Goal: Information Seeking & Learning: Compare options

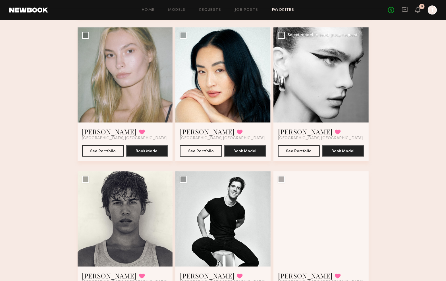
scroll to position [759, 0]
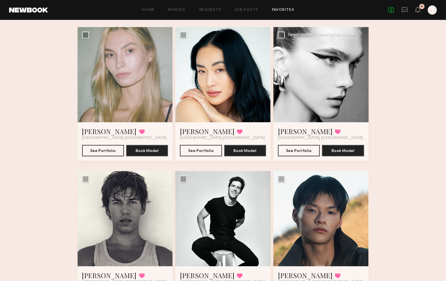
click at [316, 90] on div at bounding box center [320, 74] width 95 height 95
click at [298, 130] on link "Summerlyn C." at bounding box center [305, 131] width 55 height 9
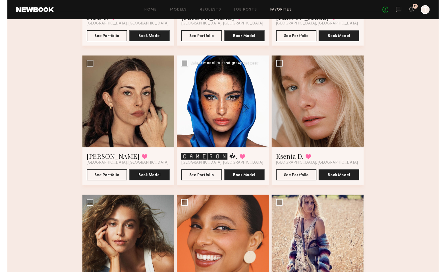
scroll to position [151, 0]
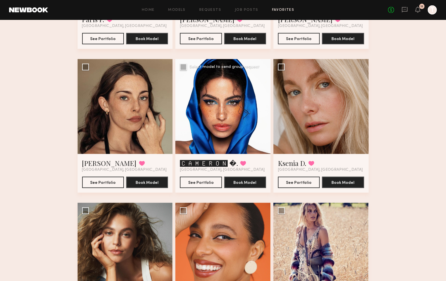
click at [226, 102] on div at bounding box center [222, 106] width 95 height 95
click at [198, 182] on button "See Portfolio" at bounding box center [201, 181] width 42 height 11
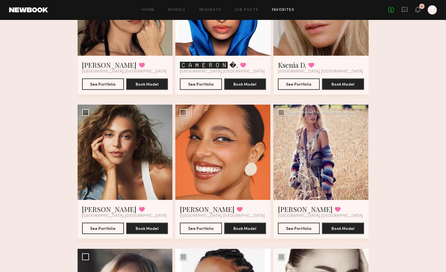
scroll to position [250, 0]
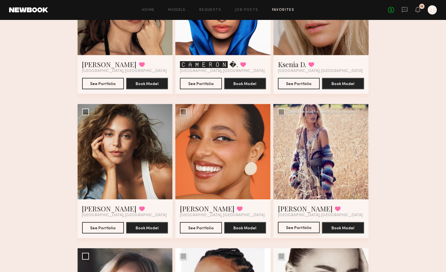
click at [298, 227] on button "See Portfolio" at bounding box center [299, 227] width 42 height 11
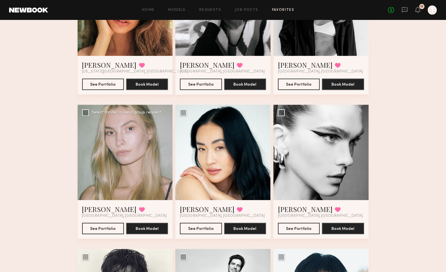
scroll to position [682, 0]
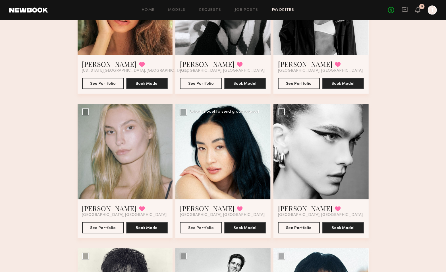
click at [248, 160] on div at bounding box center [222, 151] width 95 height 95
click at [207, 227] on button "See Portfolio" at bounding box center [201, 226] width 42 height 11
click at [95, 225] on button "See Portfolio" at bounding box center [103, 226] width 42 height 11
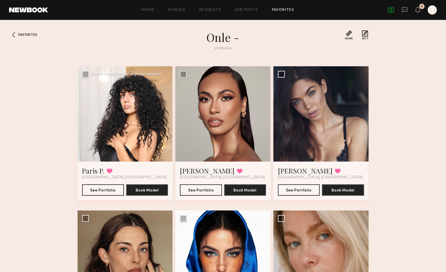
scroll to position [0, 0]
click at [104, 187] on button "See Portfolio" at bounding box center [103, 189] width 42 height 11
click at [197, 189] on button "See Portfolio" at bounding box center [201, 189] width 42 height 11
click at [296, 188] on button "See Portfolio" at bounding box center [299, 189] width 42 height 11
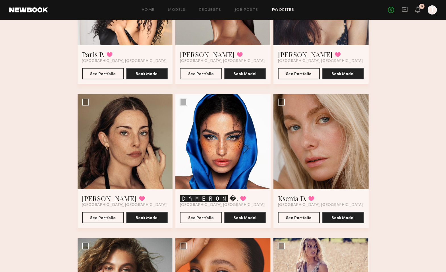
scroll to position [120, 0]
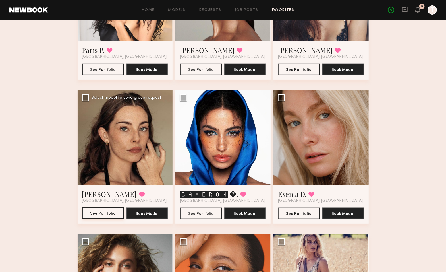
click at [103, 213] on button "See Portfolio" at bounding box center [103, 212] width 42 height 11
click at [291, 210] on button "See Portfolio" at bounding box center [299, 212] width 42 height 11
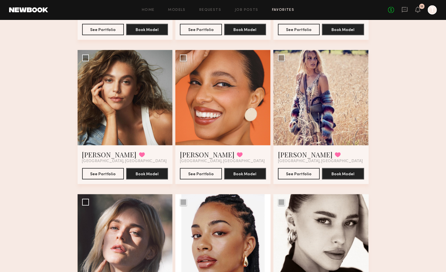
scroll to position [304, 0]
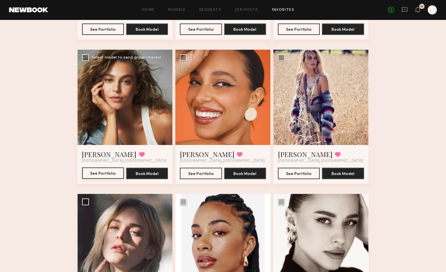
click at [103, 169] on button "See Portfolio" at bounding box center [103, 172] width 42 height 11
click at [198, 171] on button "See Portfolio" at bounding box center [201, 172] width 42 height 11
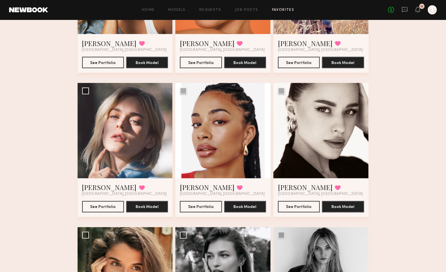
scroll to position [416, 0]
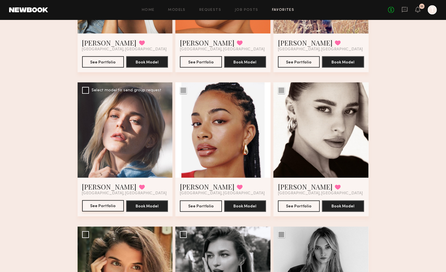
click at [105, 202] on button "See Portfolio" at bounding box center [103, 205] width 42 height 11
click at [200, 202] on button "See Portfolio" at bounding box center [201, 205] width 42 height 11
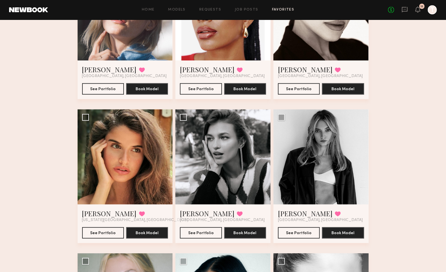
scroll to position [495, 0]
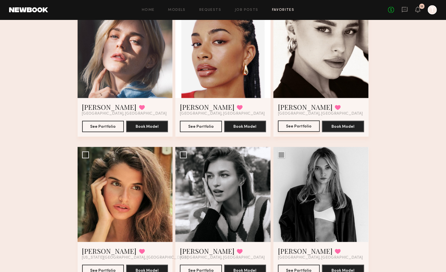
click at [290, 124] on button "See Portfolio" at bounding box center [299, 125] width 42 height 11
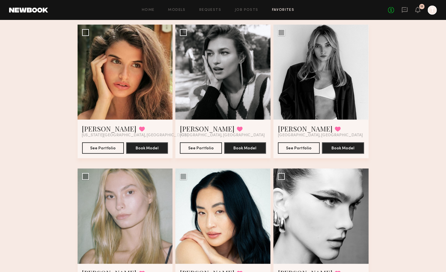
scroll to position [618, 0]
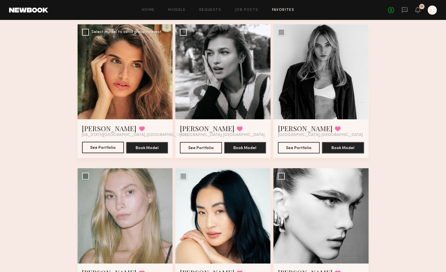
click at [105, 145] on button "See Portfolio" at bounding box center [103, 147] width 42 height 11
click at [192, 145] on button "See Portfolio" at bounding box center [201, 147] width 42 height 11
click at [304, 144] on button "See Portfolio" at bounding box center [299, 147] width 42 height 11
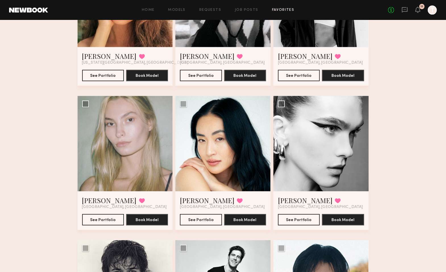
scroll to position [692, 0]
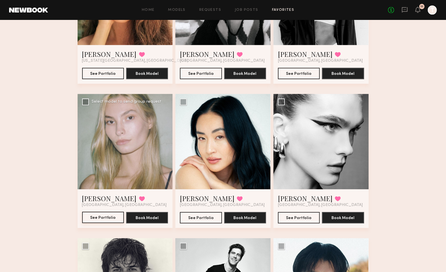
click at [99, 213] on button "See Portfolio" at bounding box center [103, 216] width 42 height 11
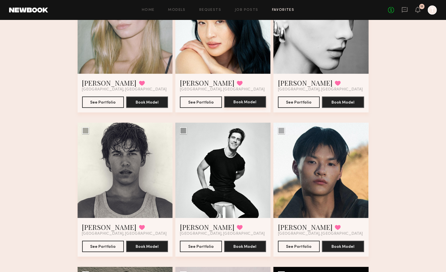
scroll to position [809, 0]
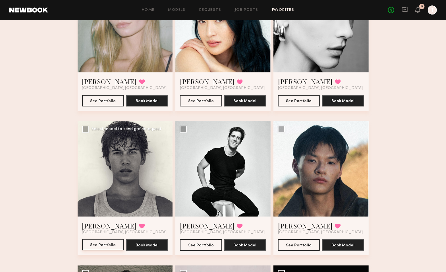
click at [101, 242] on button "See Portfolio" at bounding box center [103, 244] width 42 height 11
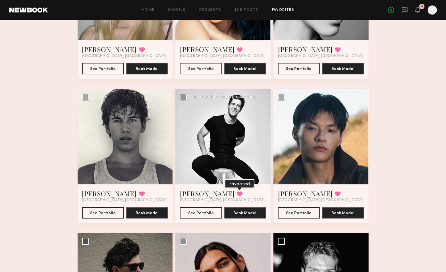
scroll to position [842, 0]
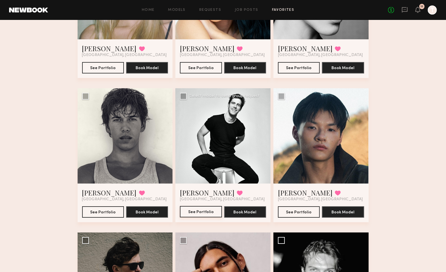
click at [196, 209] on button "See Portfolio" at bounding box center [201, 211] width 42 height 11
click at [296, 207] on button "See Portfolio" at bounding box center [299, 211] width 42 height 11
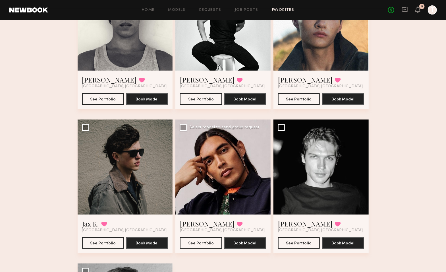
scroll to position [957, 0]
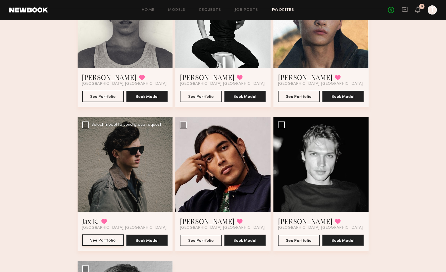
click at [100, 235] on button "See Portfolio" at bounding box center [103, 239] width 42 height 11
click at [197, 238] on button "See Portfolio" at bounding box center [201, 239] width 42 height 11
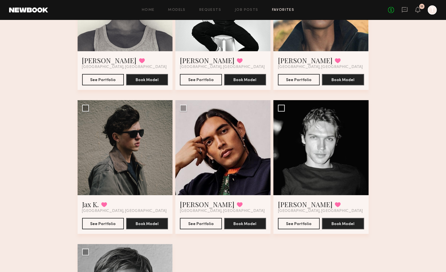
scroll to position [982, 0]
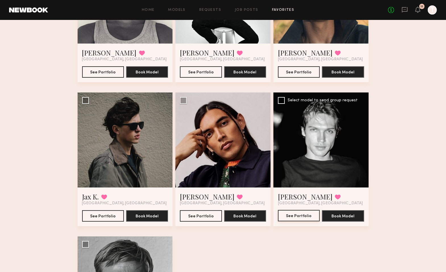
click at [302, 213] on button "See Portfolio" at bounding box center [299, 215] width 42 height 11
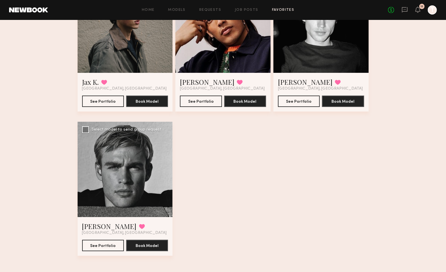
scroll to position [1096, 0]
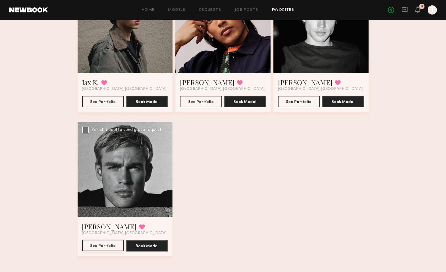
click at [101, 241] on button "See Portfolio" at bounding box center [103, 245] width 42 height 11
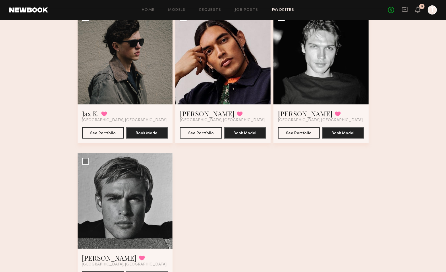
scroll to position [1064, 0]
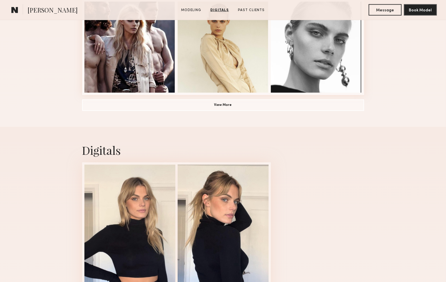
scroll to position [446, 0]
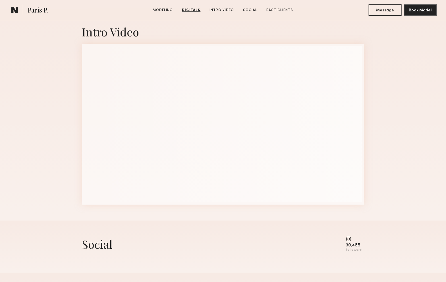
scroll to position [805, 0]
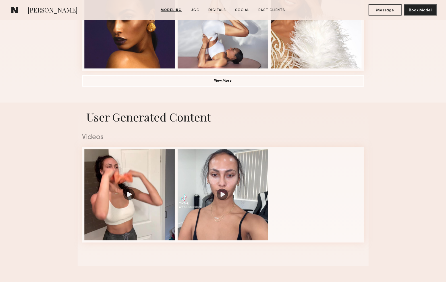
scroll to position [470, 0]
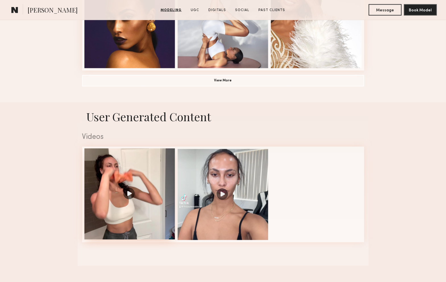
click at [124, 190] on div at bounding box center [129, 193] width 91 height 91
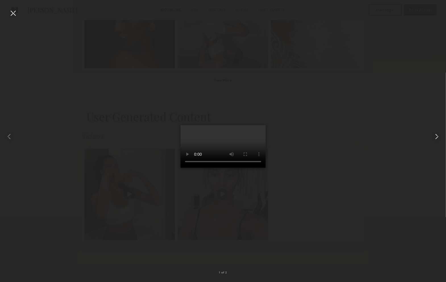
click at [435, 134] on common-icon at bounding box center [436, 136] width 9 height 9
click at [13, 12] on div at bounding box center [13, 13] width 9 height 9
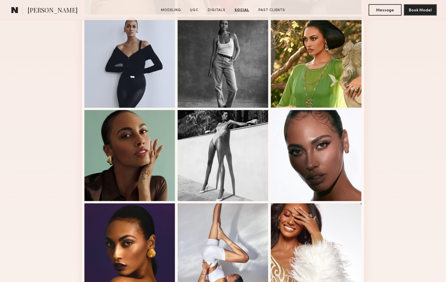
scroll to position [225, 0]
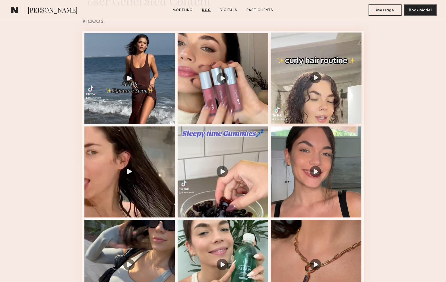
scroll to position [586, 0]
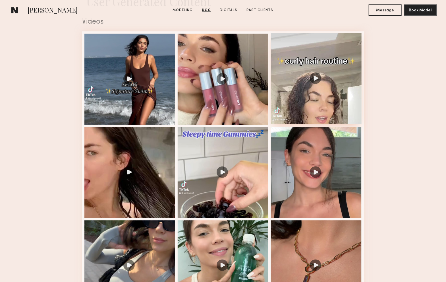
click at [312, 86] on div at bounding box center [316, 78] width 91 height 91
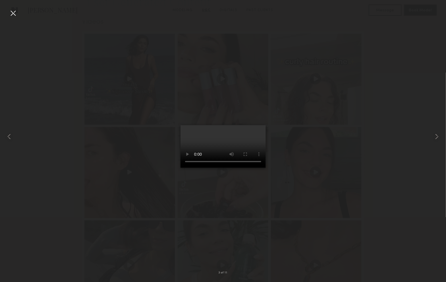
click at [218, 168] on video at bounding box center [222, 146] width 85 height 43
click at [226, 168] on video at bounding box center [222, 146] width 85 height 43
click at [236, 168] on video at bounding box center [222, 146] width 85 height 43
click at [13, 11] on div at bounding box center [13, 13] width 9 height 9
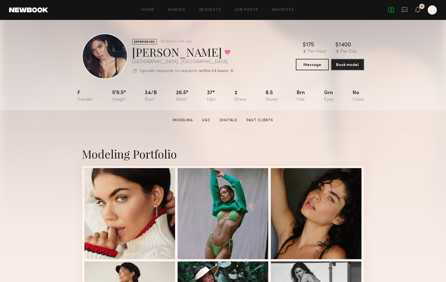
scroll to position [0, 0]
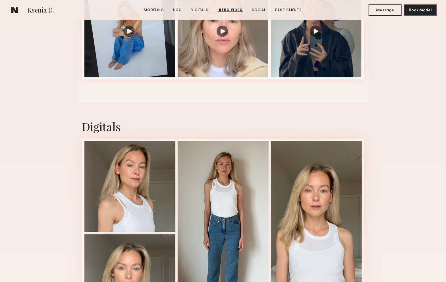
scroll to position [633, 0]
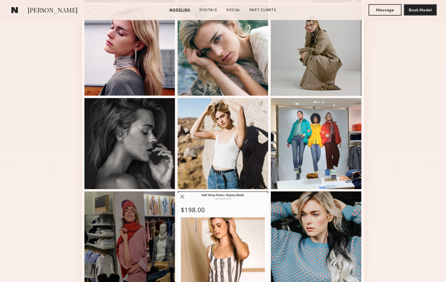
scroll to position [257, 0]
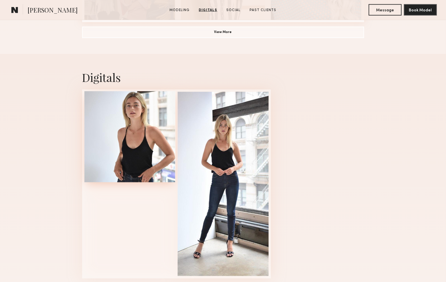
click at [129, 142] on div at bounding box center [129, 136] width 91 height 91
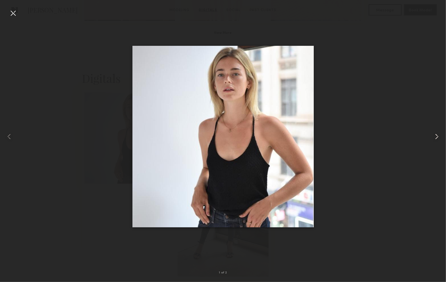
click at [437, 136] on common-icon at bounding box center [436, 136] width 9 height 9
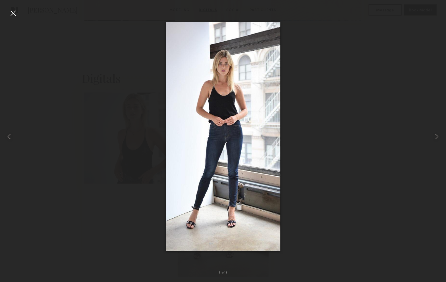
click at [14, 10] on div at bounding box center [13, 13] width 9 height 9
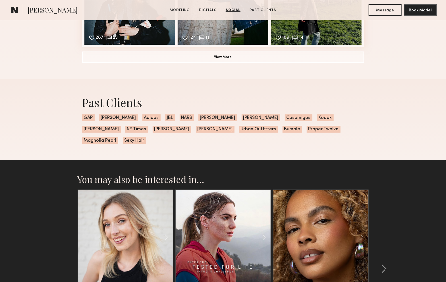
scroll to position [995, 0]
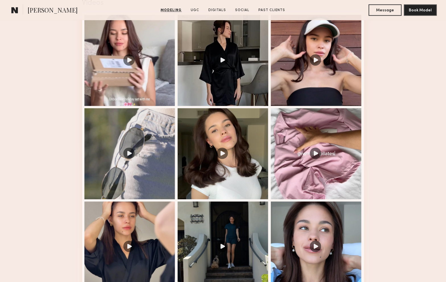
scroll to position [606, 0]
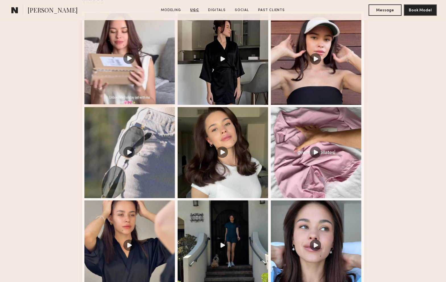
click at [129, 56] on div at bounding box center [129, 58] width 91 height 91
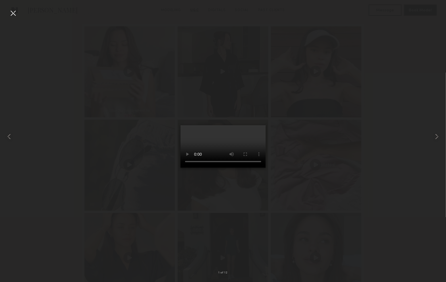
scroll to position [583, 0]
click at [435, 135] on common-icon at bounding box center [436, 136] width 9 height 9
click at [13, 11] on div at bounding box center [13, 13] width 9 height 9
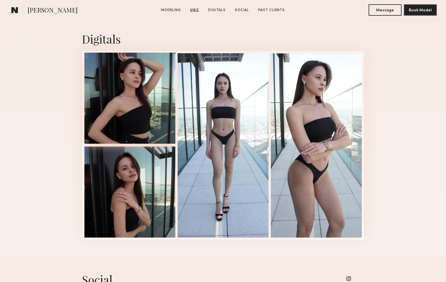
scroll to position [1001, 0]
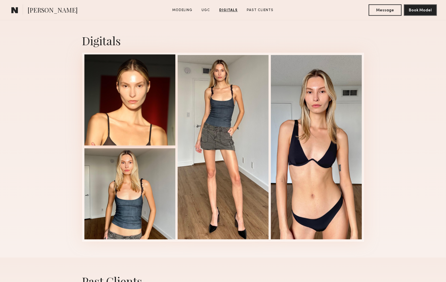
scroll to position [719, 0]
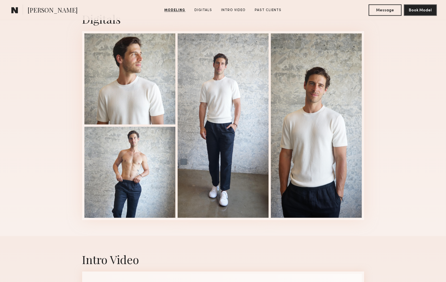
scroll to position [577, 0]
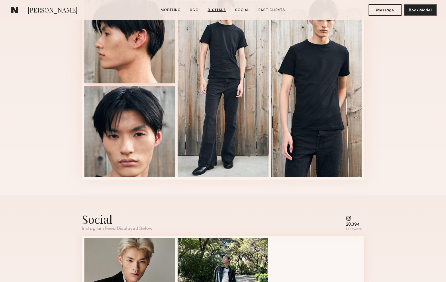
scroll to position [1033, 0]
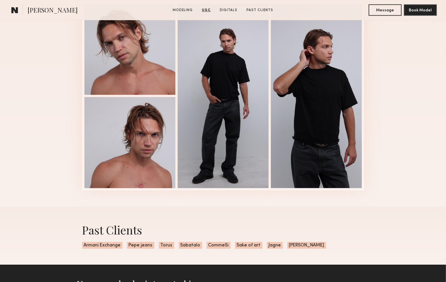
scroll to position [772, 0]
